Goal: Download file/media

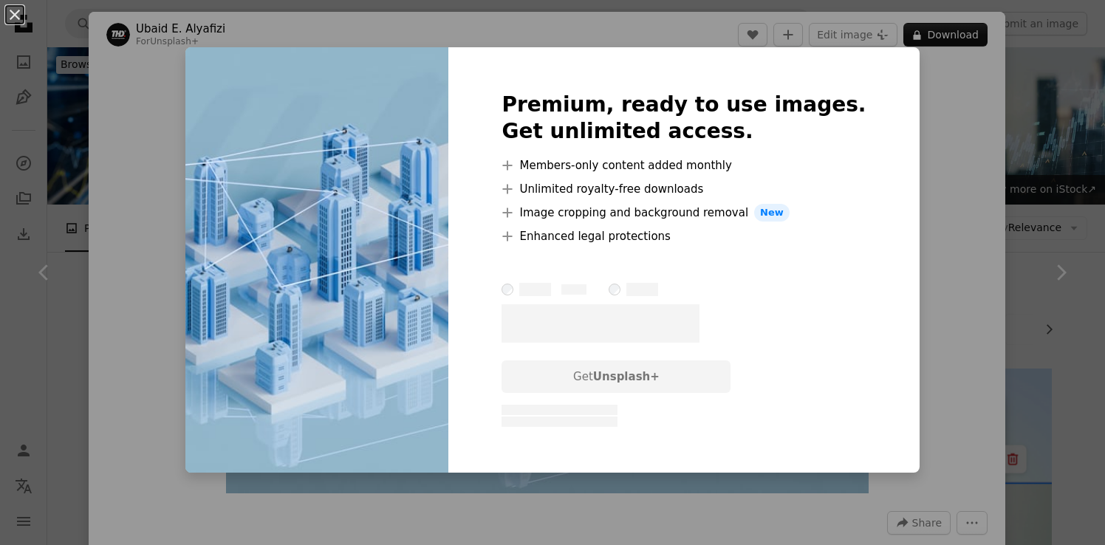
scroll to position [3183, 0]
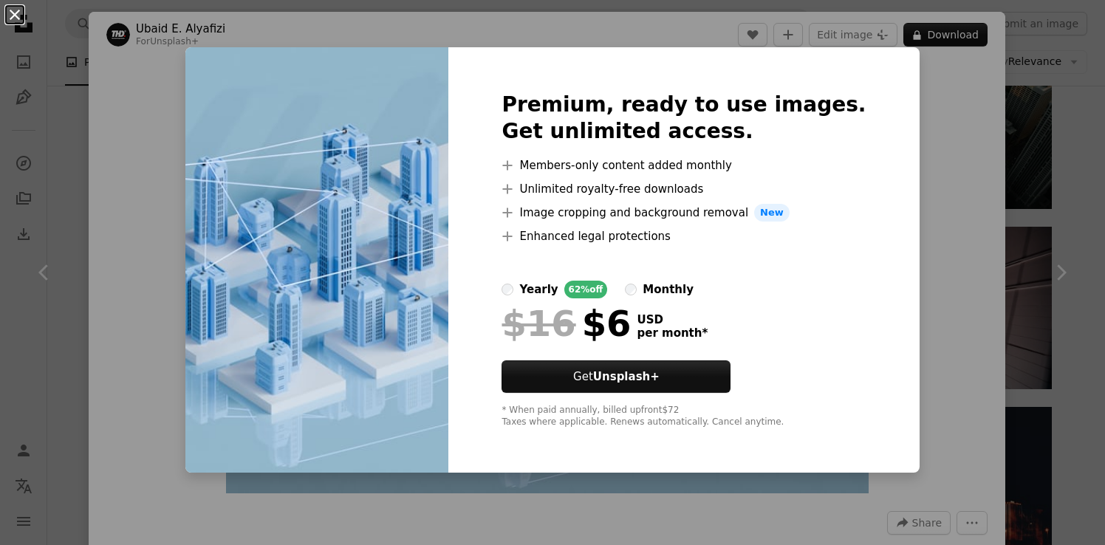
click at [14, 11] on button "An X shape" at bounding box center [15, 15] width 18 height 18
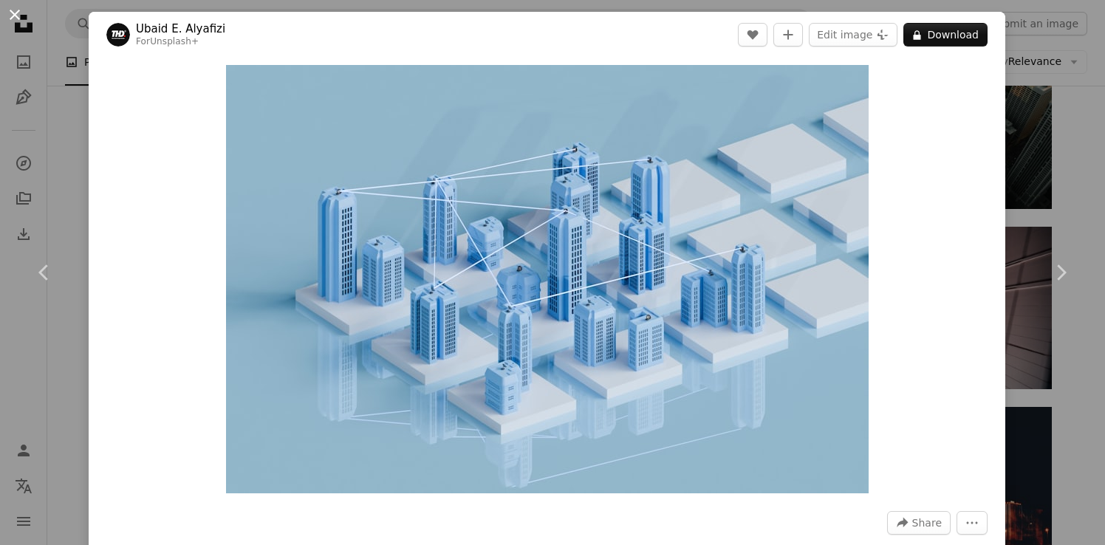
click at [12, 17] on button "An X shape" at bounding box center [15, 15] width 18 height 18
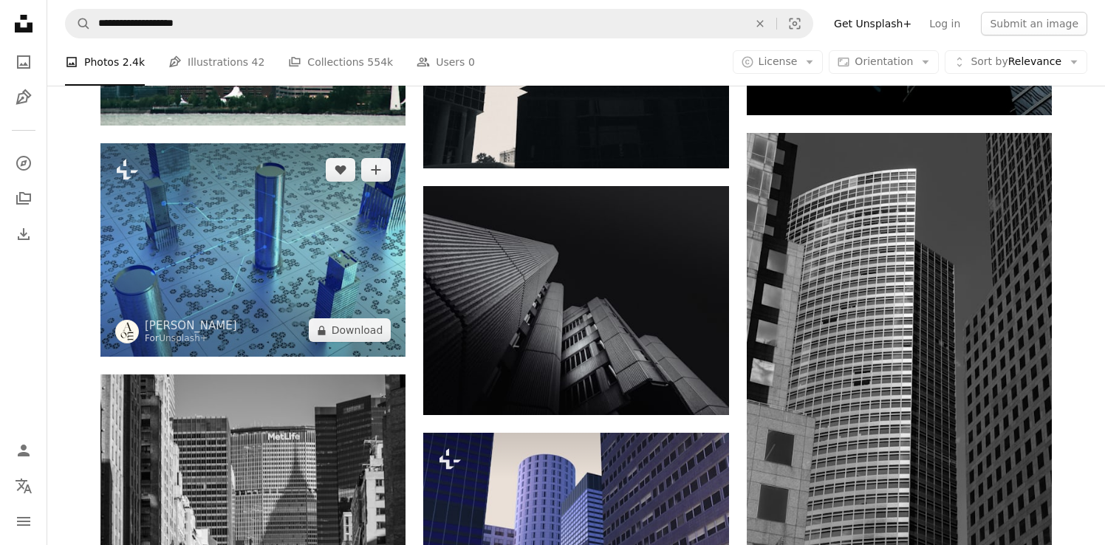
scroll to position [2135, 0]
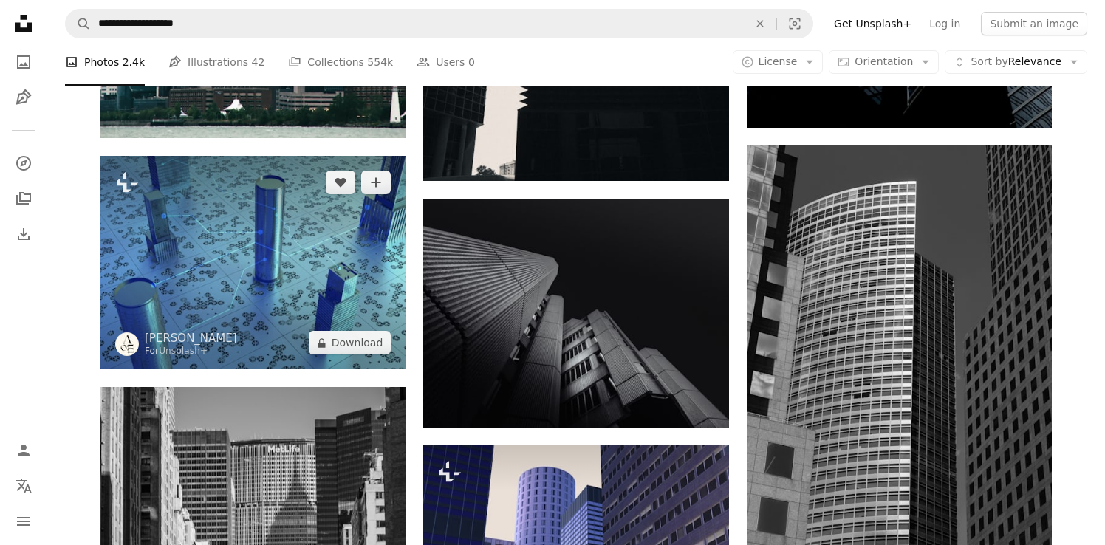
click at [319, 222] on img at bounding box center [252, 262] width 305 height 213
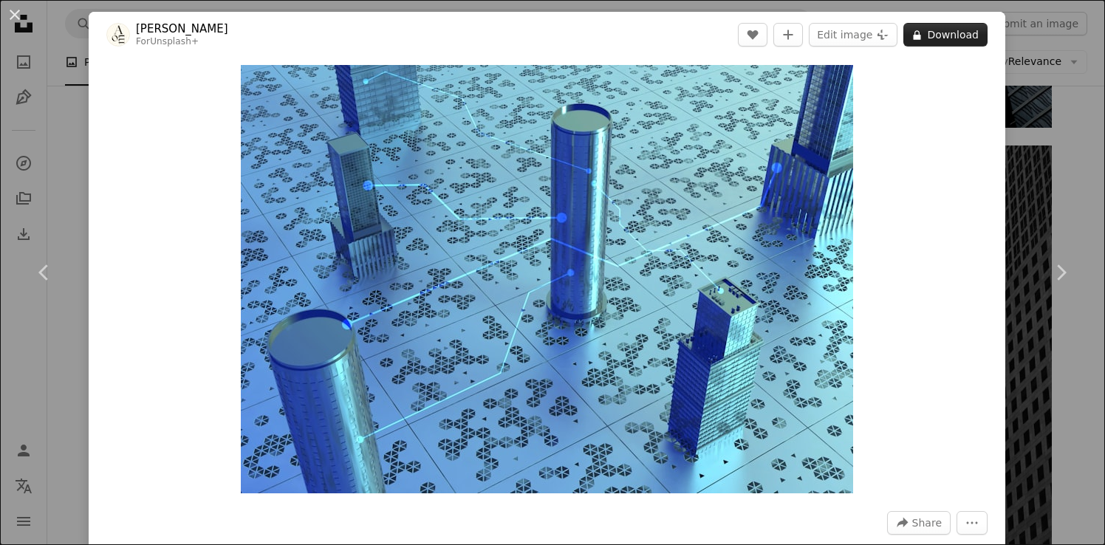
click at [970, 37] on button "A lock Download" at bounding box center [945, 35] width 84 height 24
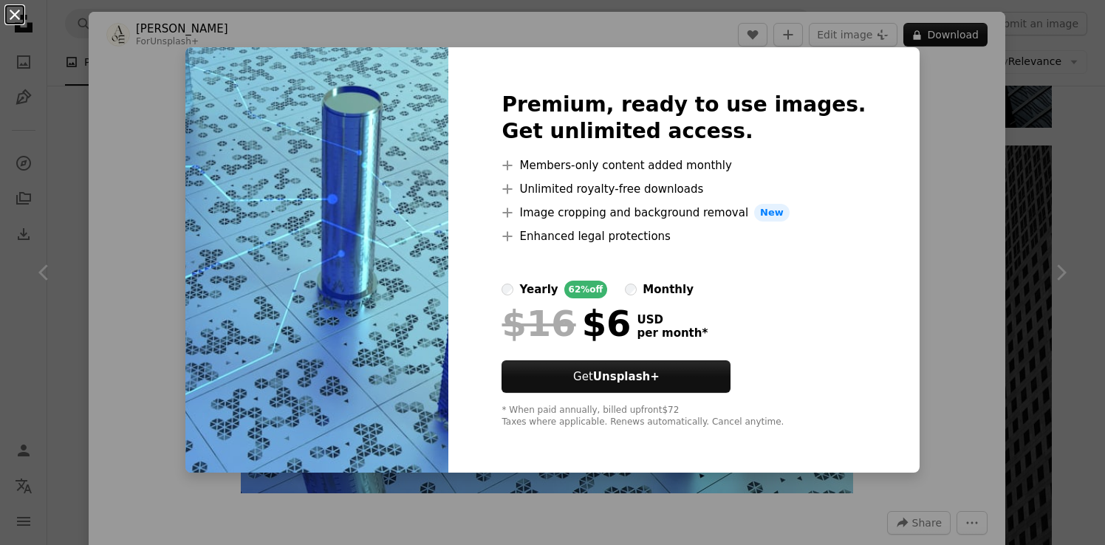
click at [16, 13] on button "An X shape" at bounding box center [15, 15] width 18 height 18
